Goal: Find specific page/section: Find specific page/section

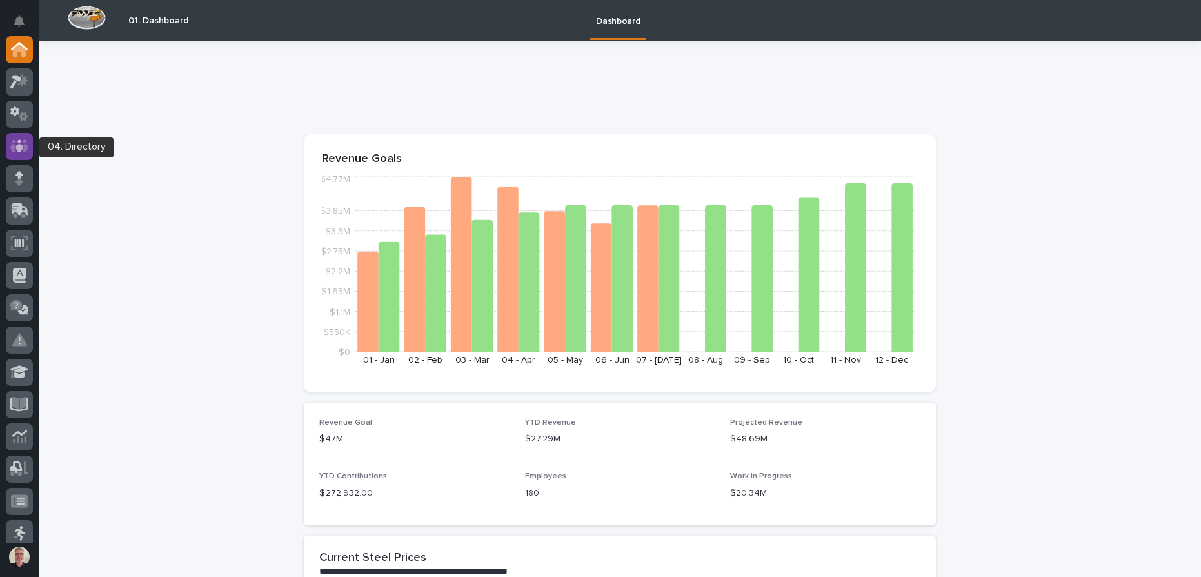
click at [31, 141] on div at bounding box center [19, 146] width 27 height 27
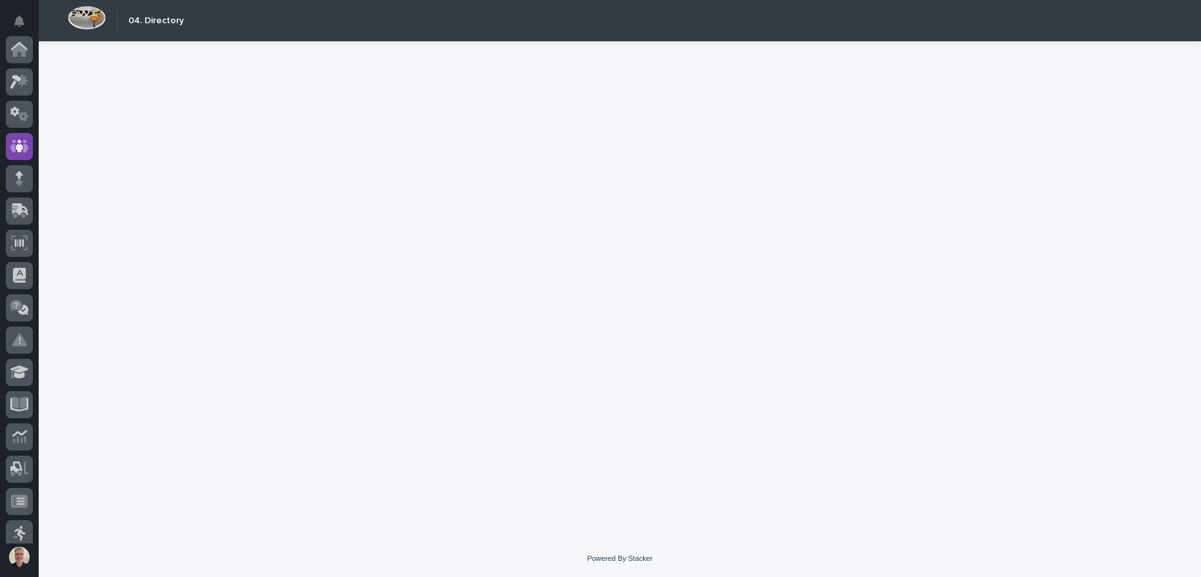
scroll to position [96, 0]
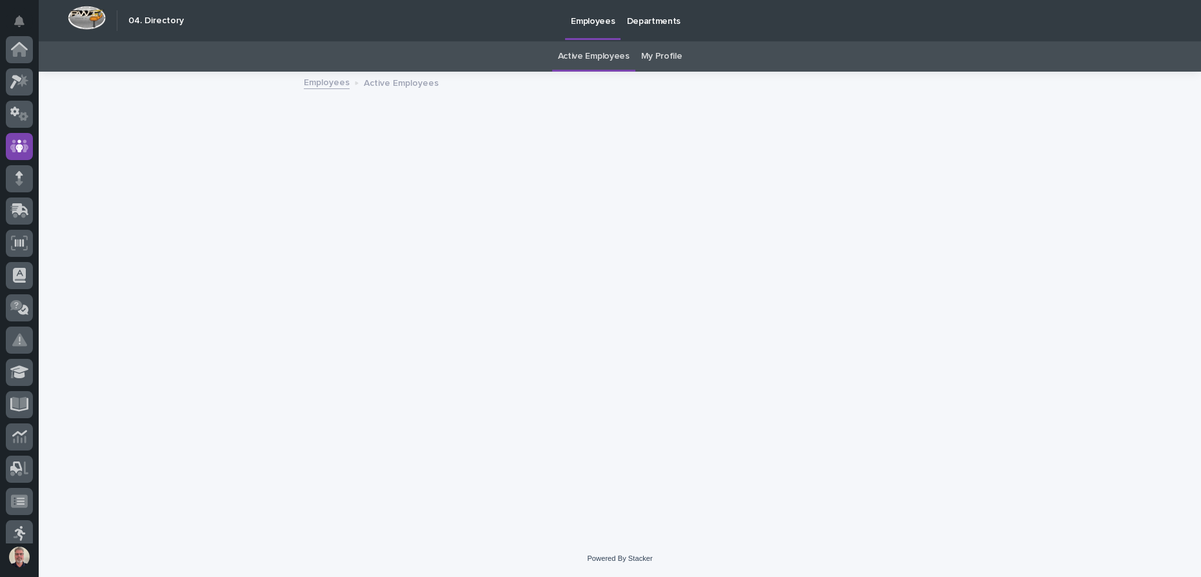
scroll to position [96, 0]
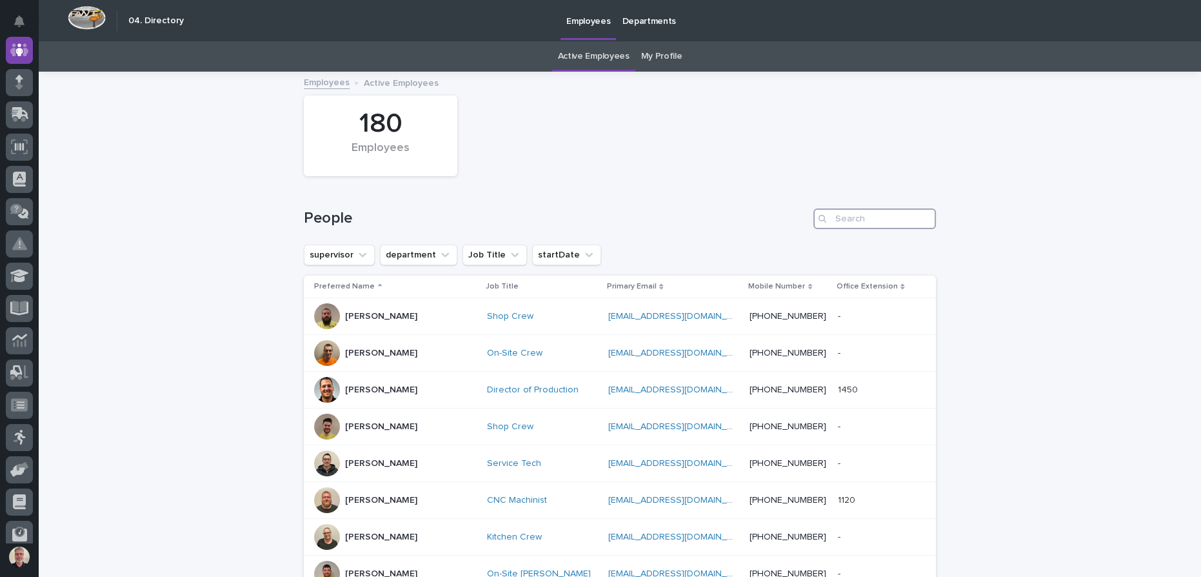
click at [909, 228] on input "Search" at bounding box center [874, 218] width 123 height 21
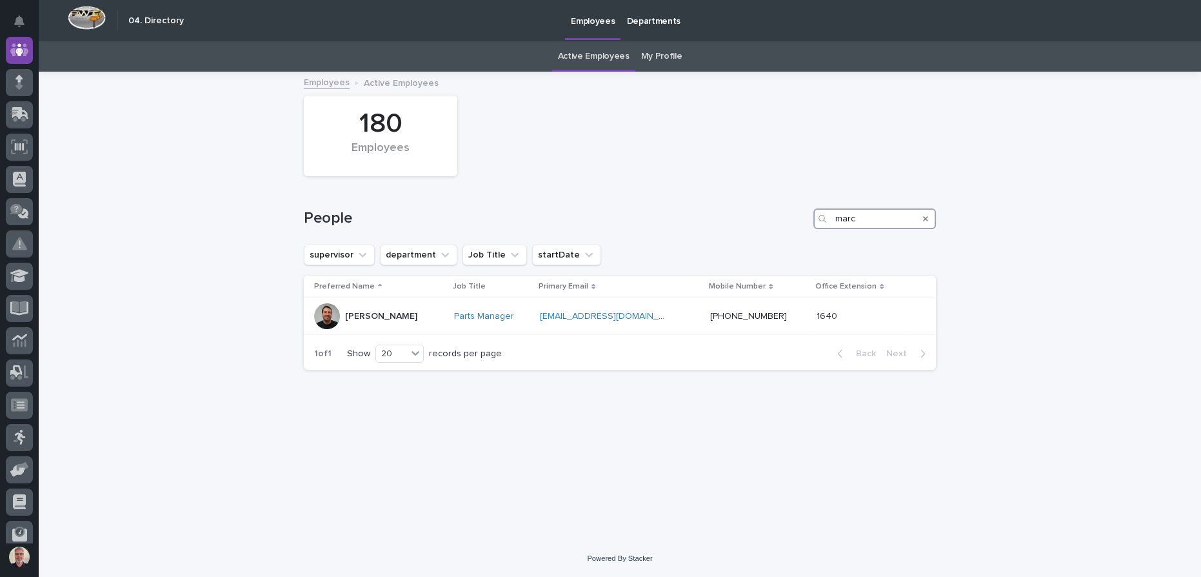
type input "marc"
click at [20, 56] on div at bounding box center [19, 49] width 27 height 27
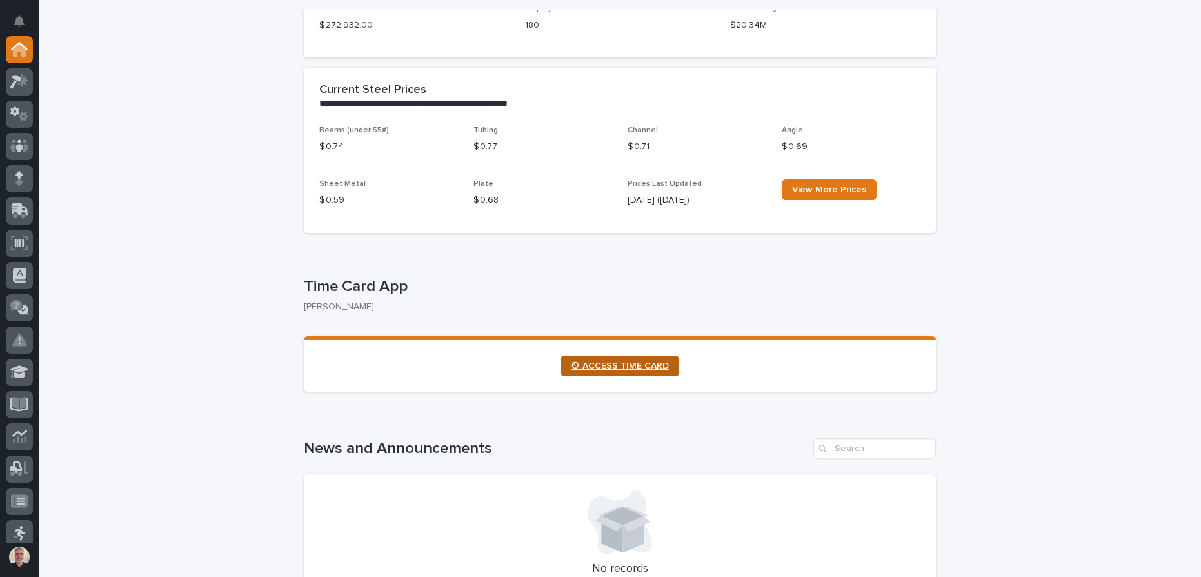
scroll to position [468, 0]
click at [651, 366] on span "⏲ ACCESS TIME CARD" at bounding box center [620, 365] width 98 height 9
